Goal: Navigation & Orientation: Find specific page/section

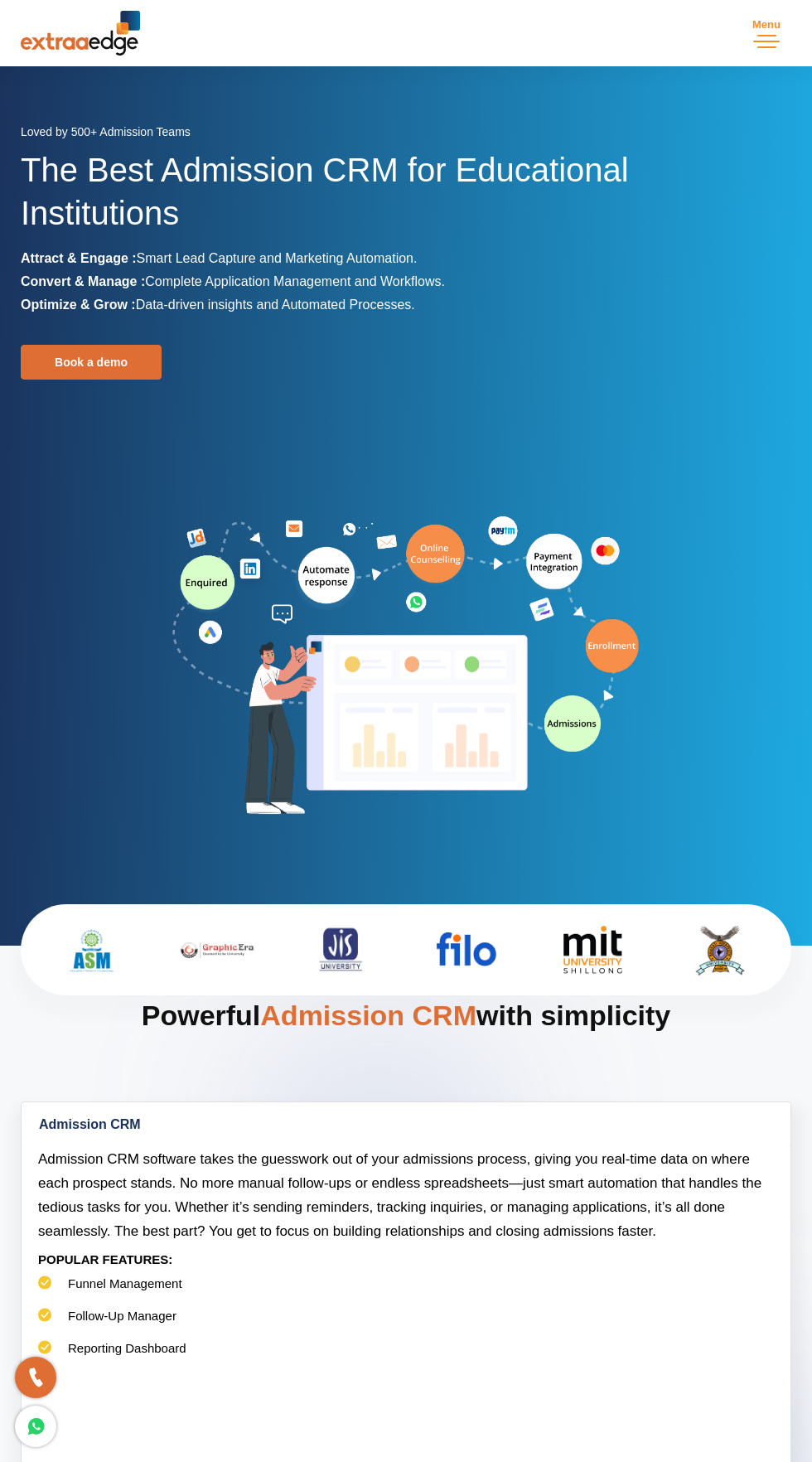
scroll to position [4601, 0]
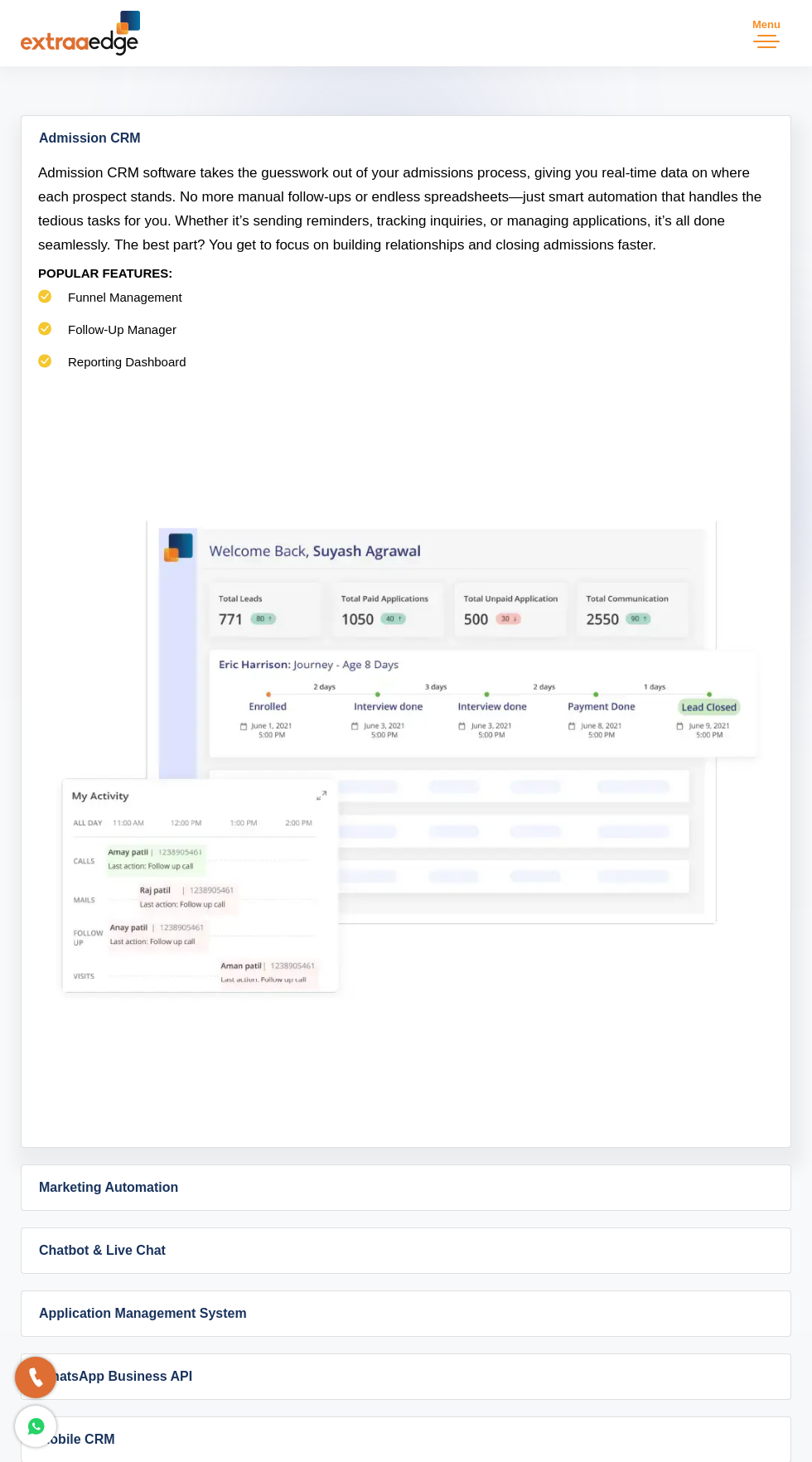
scroll to position [877, 0]
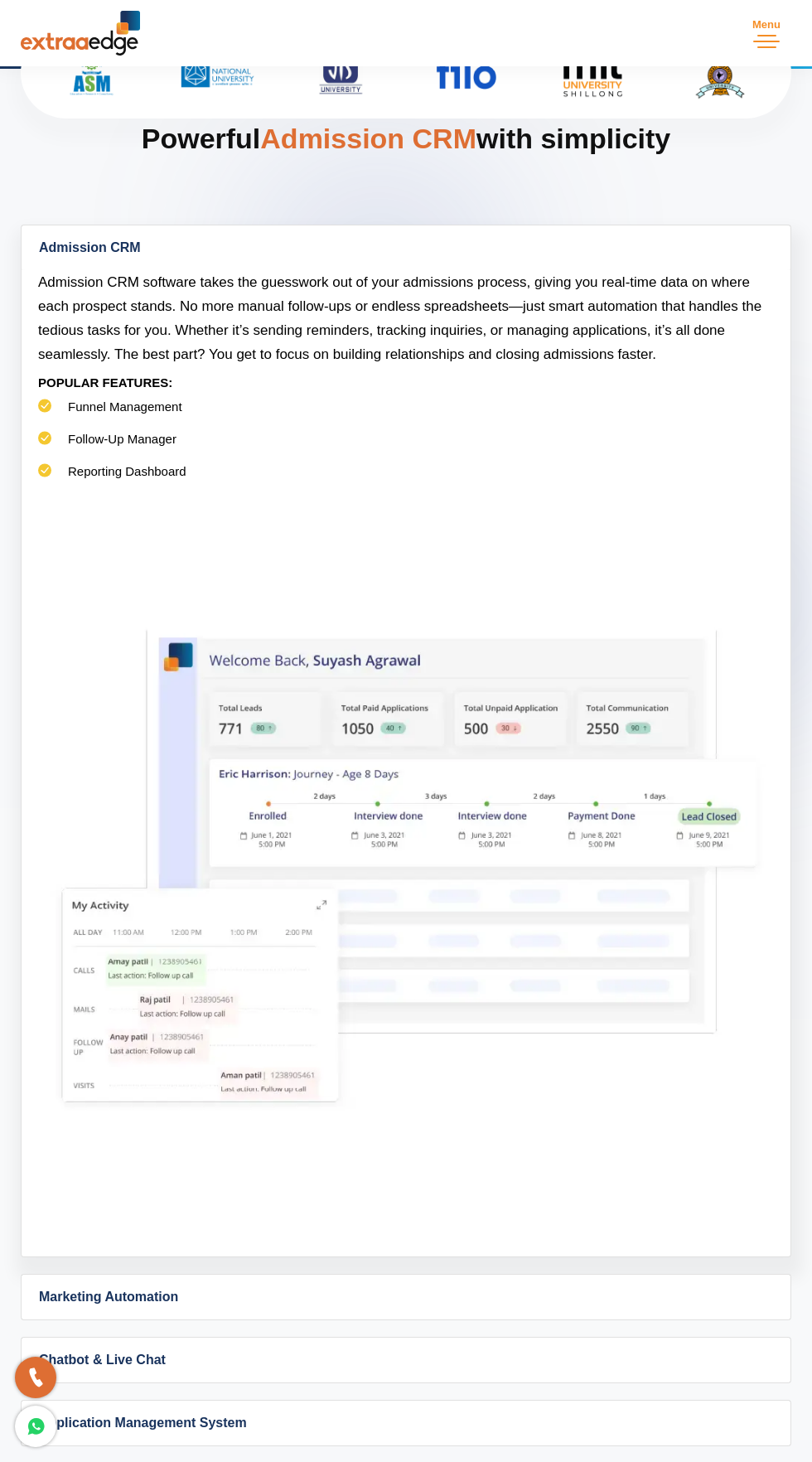
click at [44, 51] on img at bounding box center [80, 33] width 119 height 45
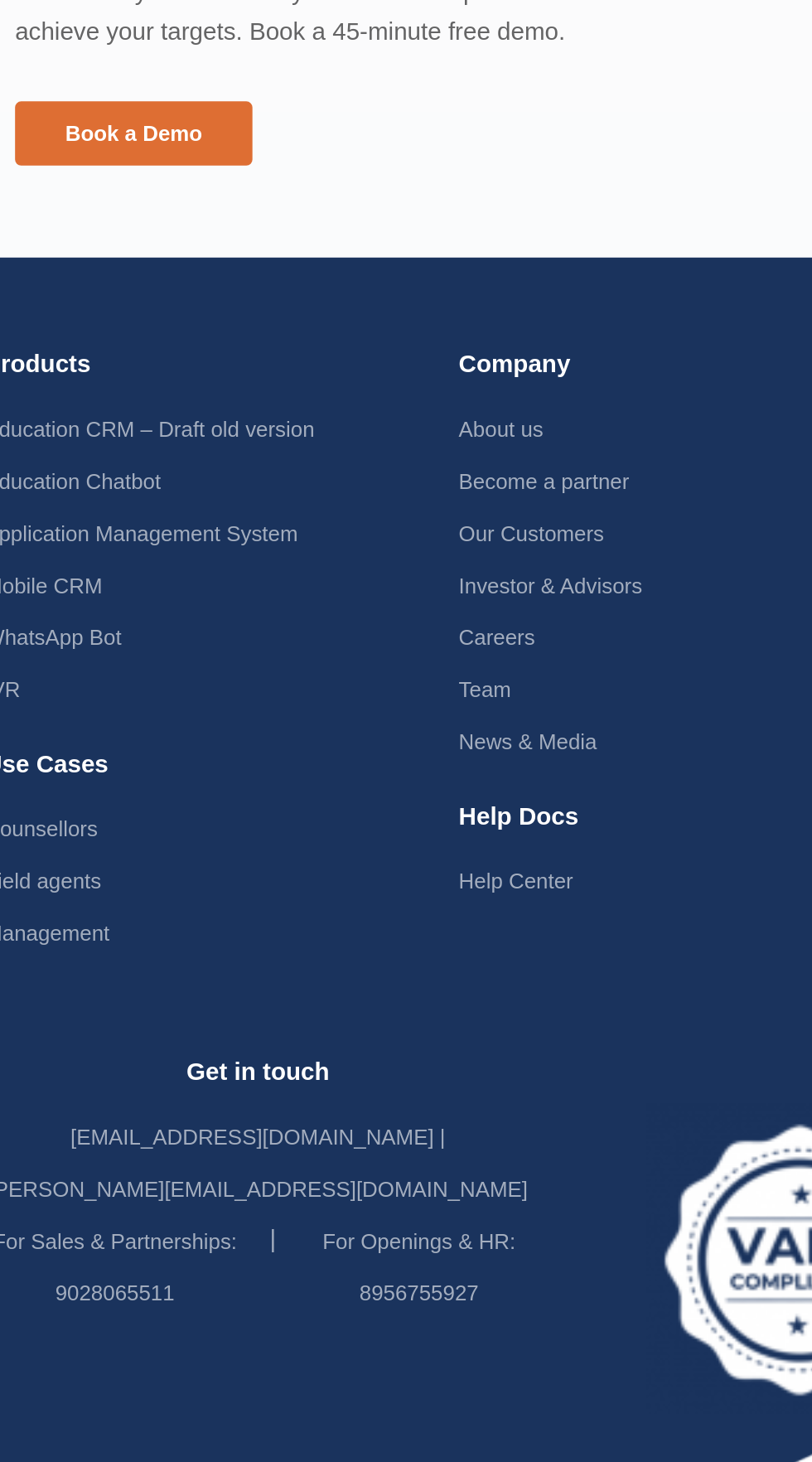
scroll to position [5185, 0]
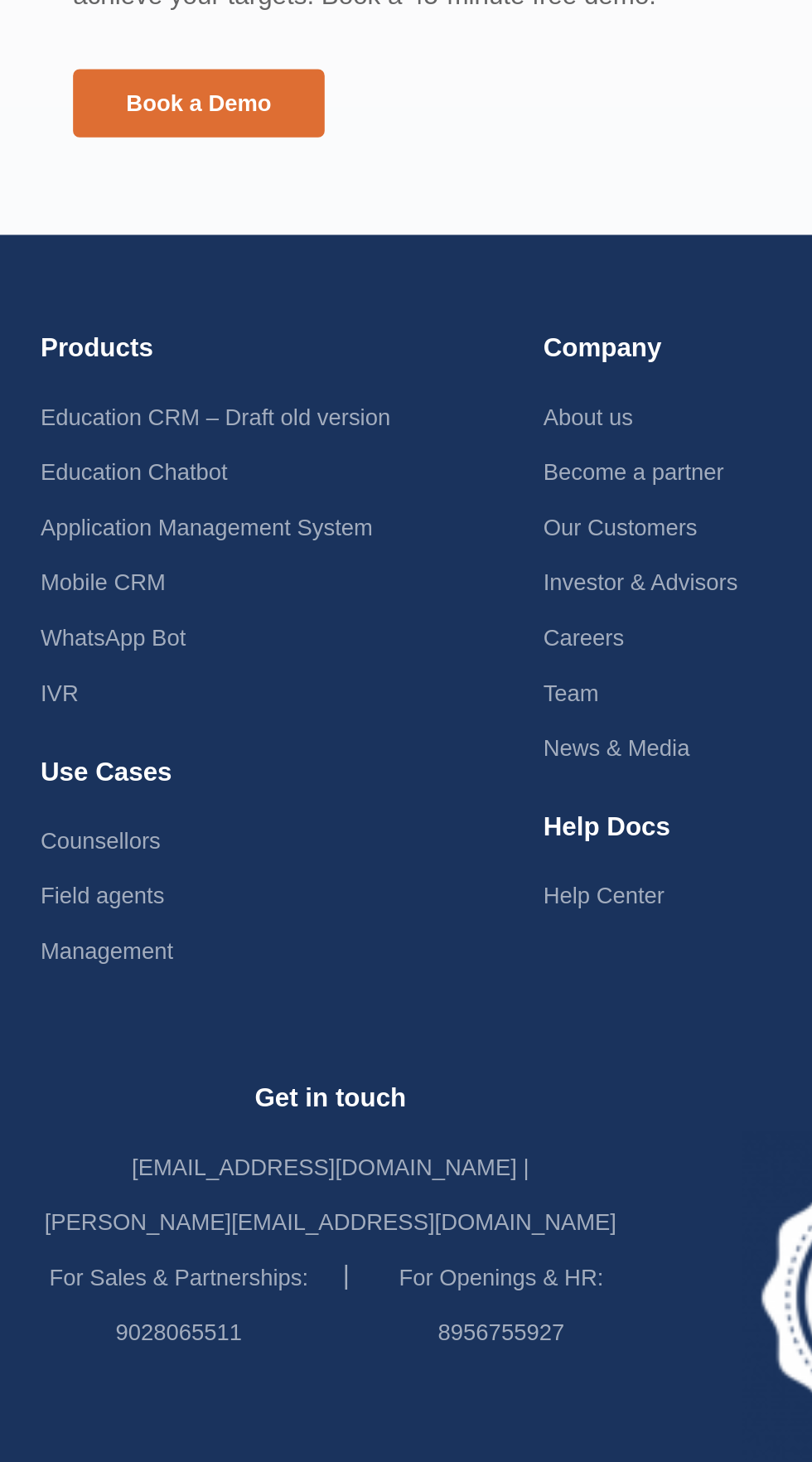
click at [27, 505] on link "Application Management System" at bounding box center [106, 511] width 170 height 13
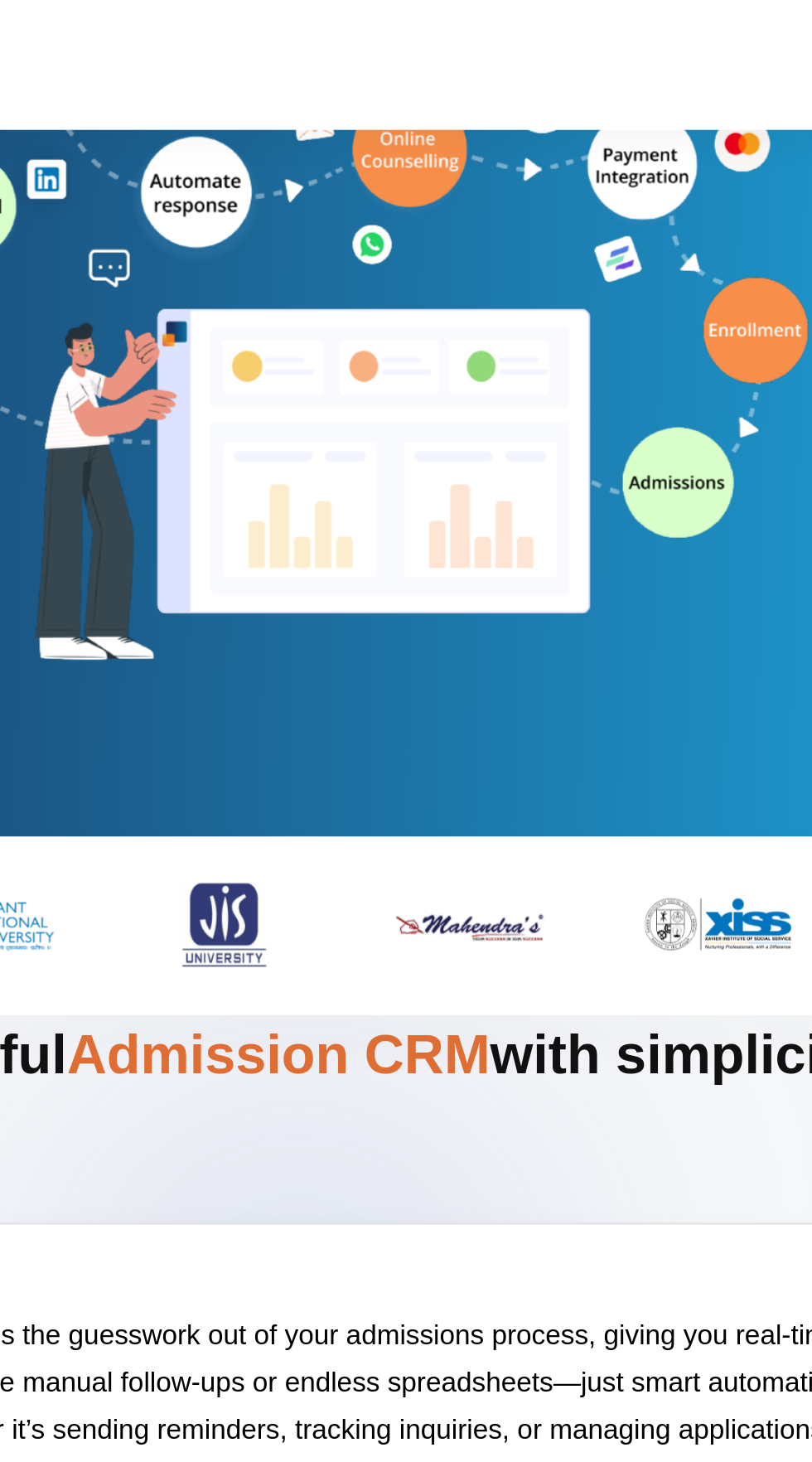
scroll to position [461, 0]
